Goal: Task Accomplishment & Management: Use online tool/utility

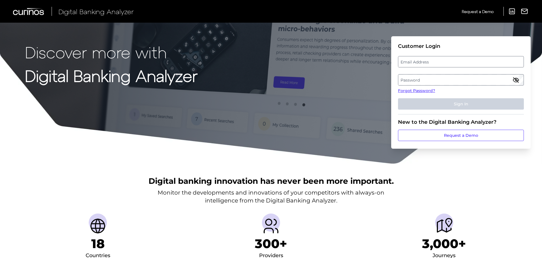
click at [412, 80] on label "Password" at bounding box center [461, 80] width 125 height 10
click at [426, 61] on label "Email Address" at bounding box center [461, 62] width 125 height 10
click at [426, 61] on input "email" at bounding box center [461, 61] width 126 height 11
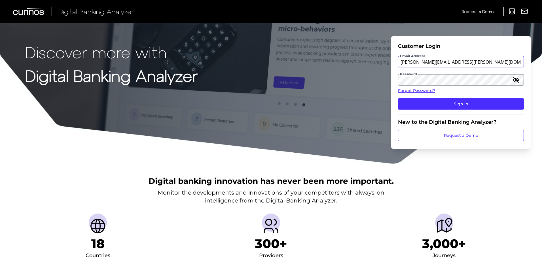
type input "[PERSON_NAME][EMAIL_ADDRESS][PERSON_NAME][DOMAIN_NAME]"
click at [459, 110] on fieldset "Customer Login Email Address [PERSON_NAME][EMAIL_ADDRESS][PERSON_NAME][DOMAIN_N…" at bounding box center [461, 78] width 126 height 71
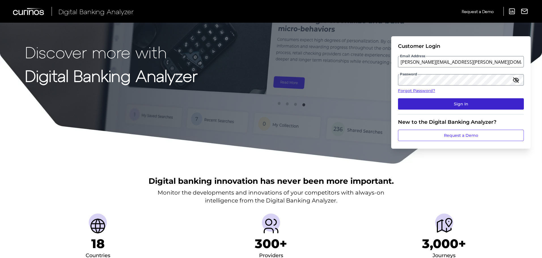
click at [459, 108] on button "Sign In" at bounding box center [461, 103] width 126 height 11
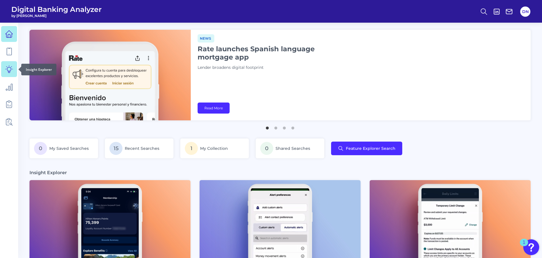
click at [12, 73] on icon at bounding box center [9, 69] width 8 height 8
